Goal: Task Accomplishment & Management: Manage account settings

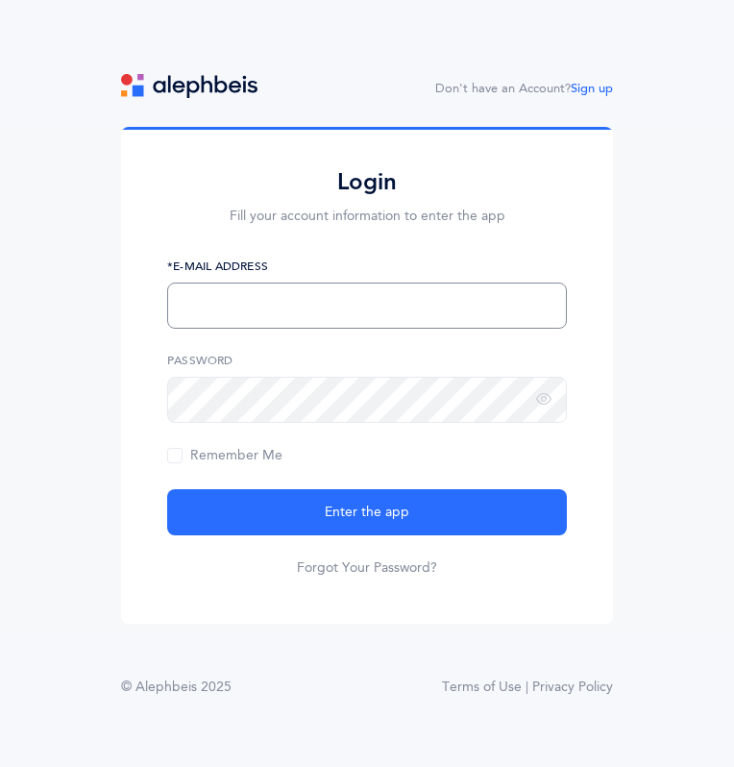
click at [218, 315] on input "text" at bounding box center [367, 305] width 400 height 46
type input "[EMAIL_ADDRESS][DOMAIN_NAME]"
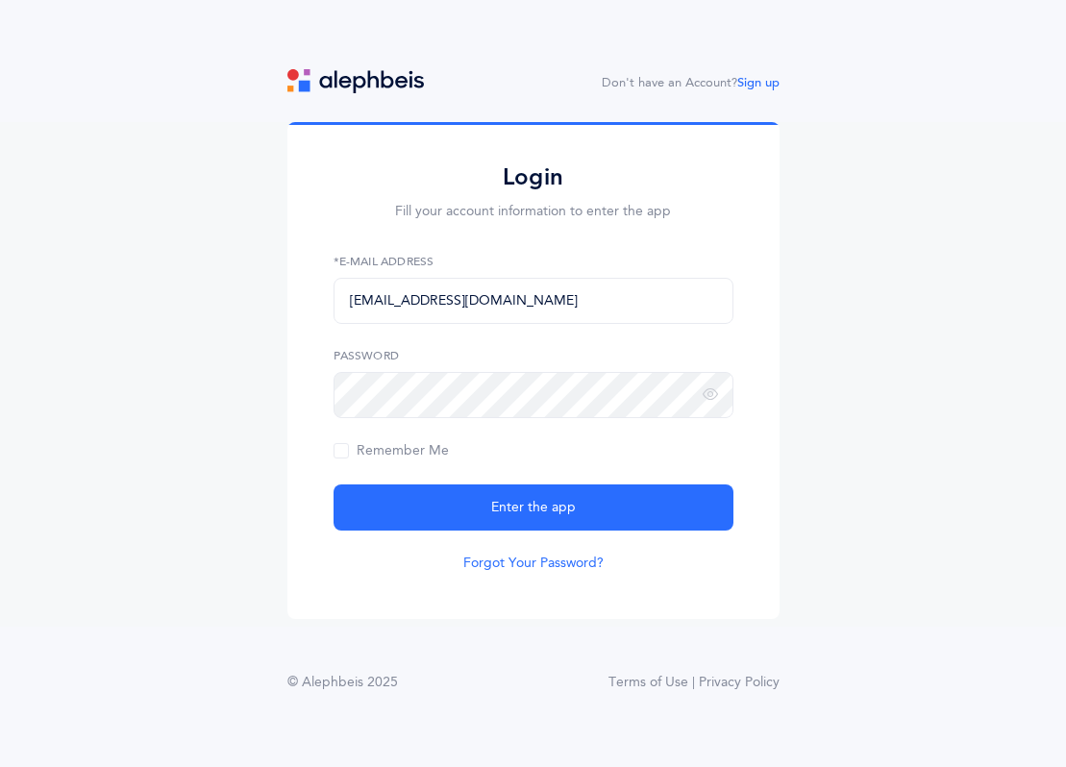
click at [536, 571] on link "Forgot Your Password?" at bounding box center [533, 562] width 140 height 19
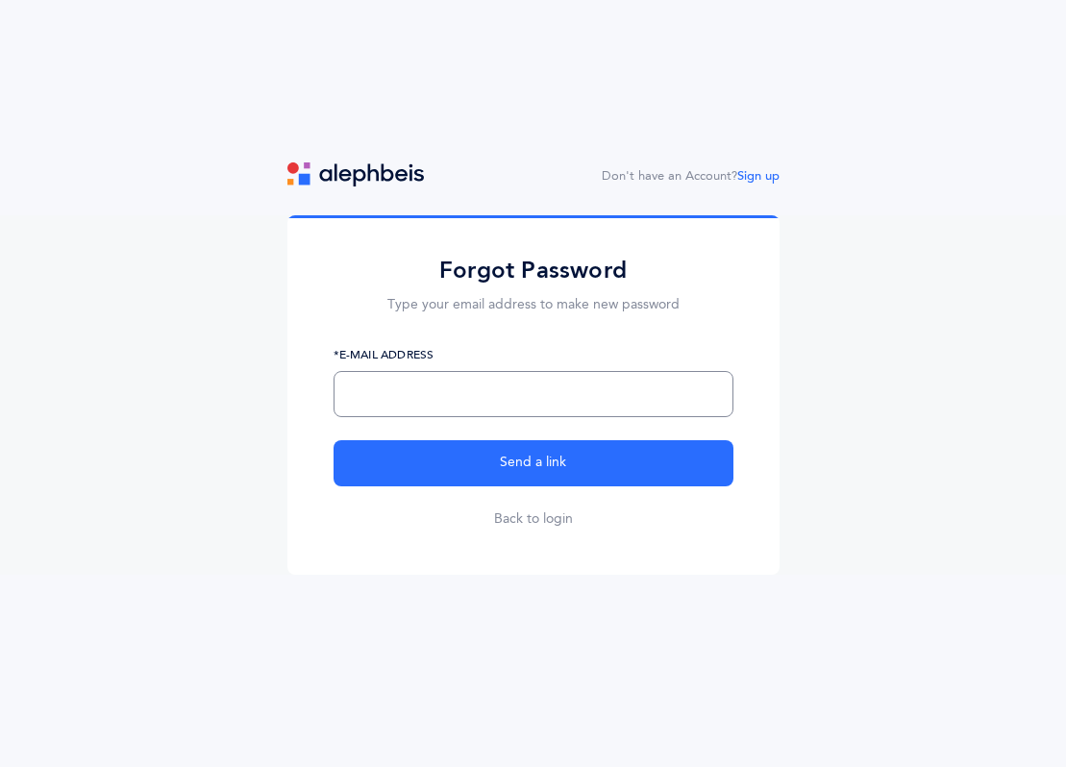
click at [456, 402] on input "text" at bounding box center [533, 394] width 400 height 46
click at [419, 389] on input "dovidrottenberg@gmai" at bounding box center [533, 394] width 400 height 46
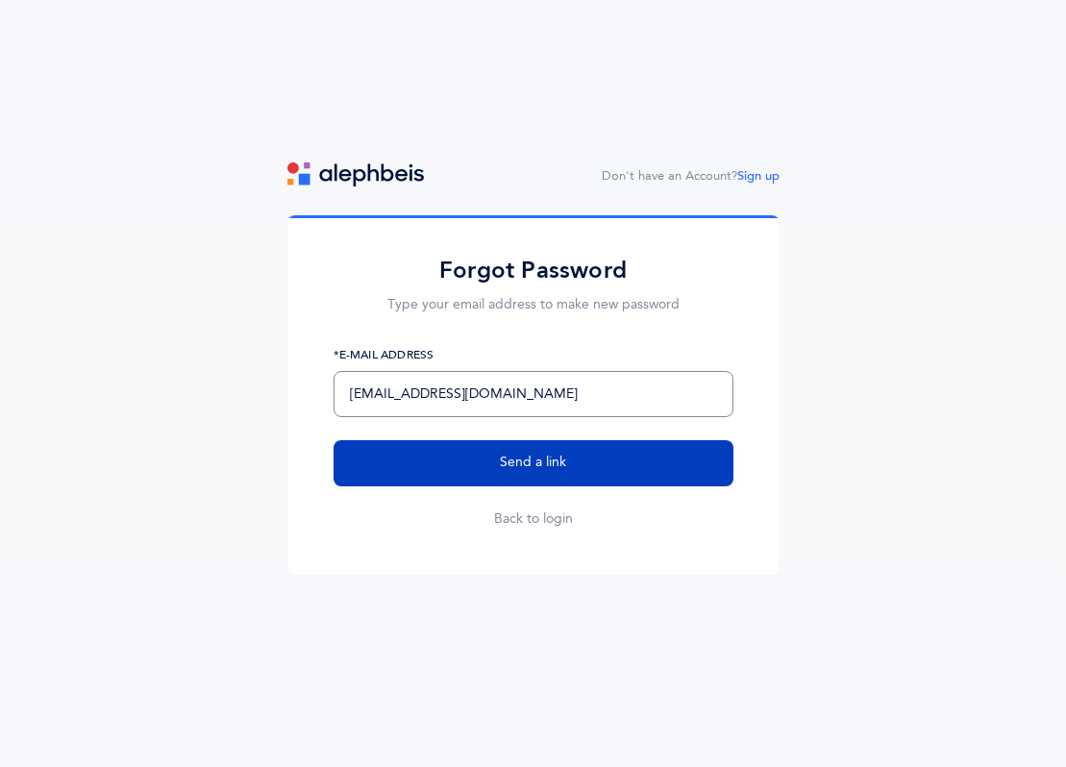
type input "rottenbergdovid@gmail.com"
click at [541, 457] on span "Send a link" at bounding box center [533, 463] width 66 height 20
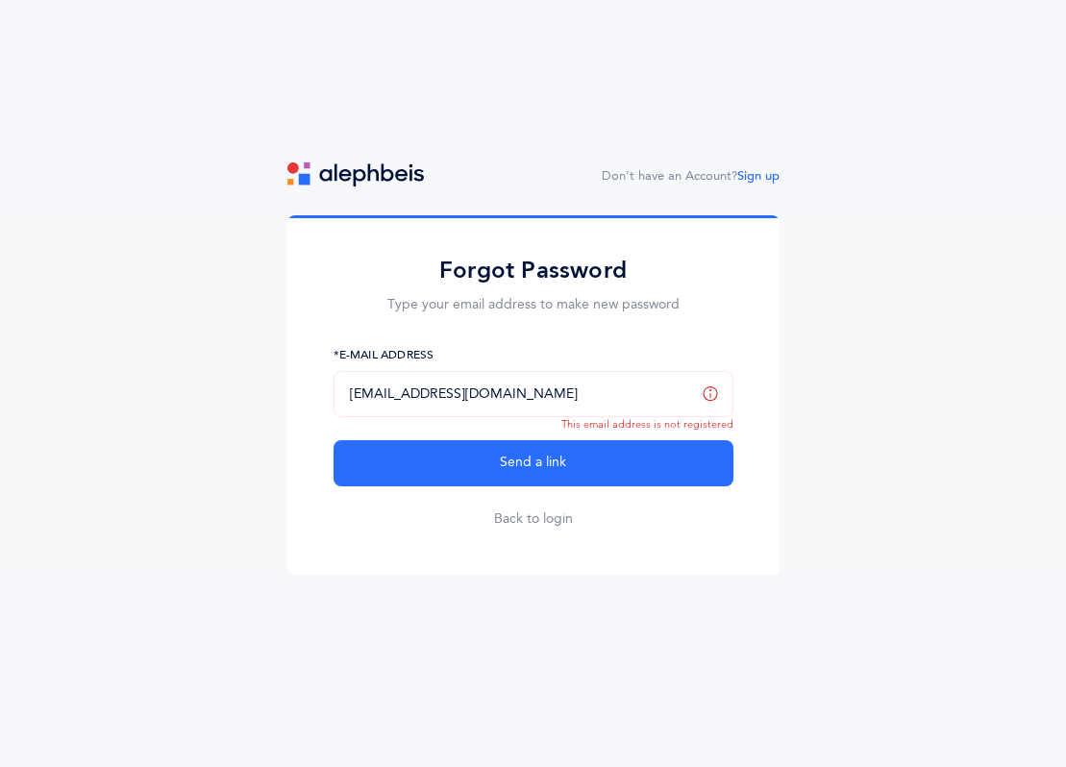
click at [463, 389] on input "rottenbergdovid@gmail.com" at bounding box center [533, 394] width 400 height 46
